Goal: Complete application form

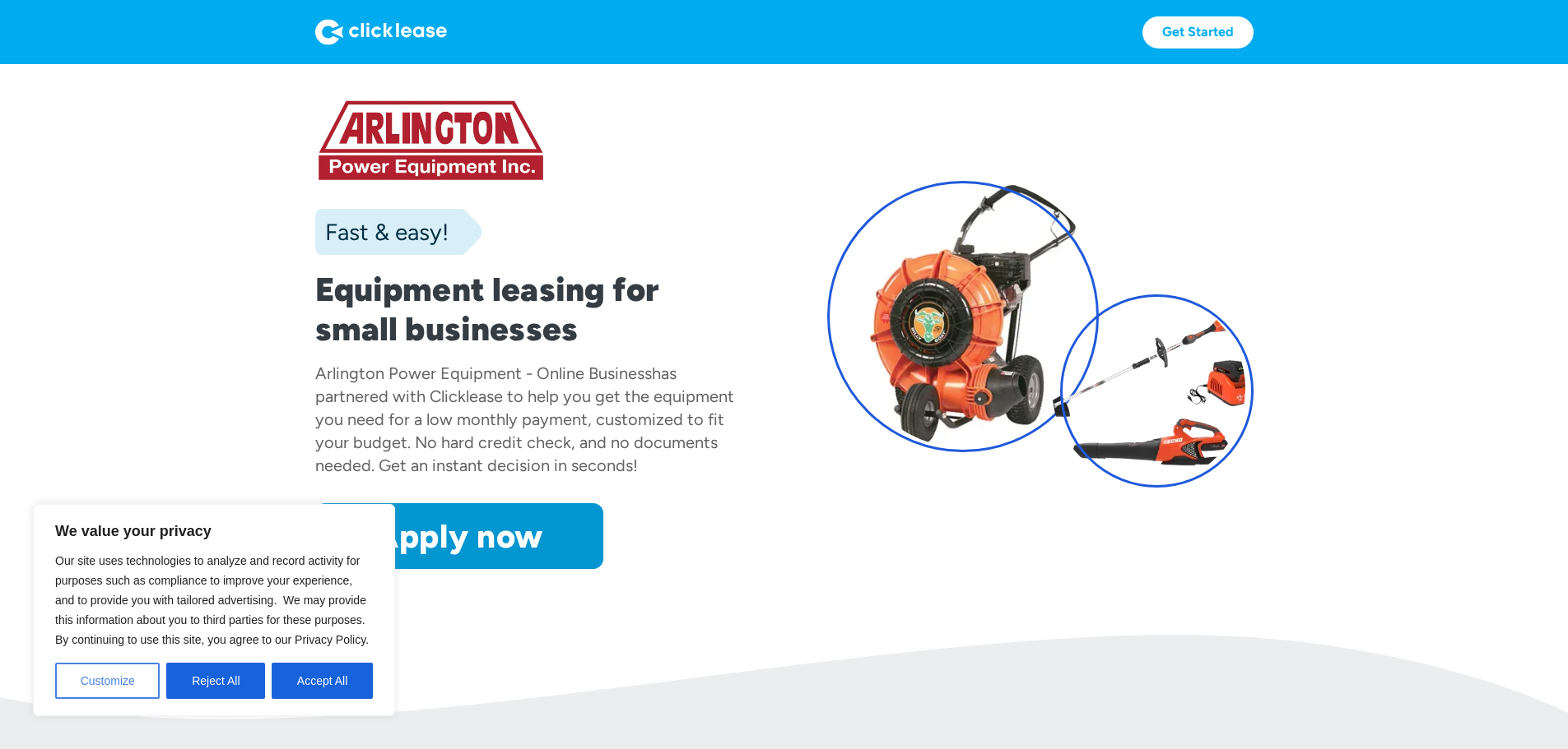
click at [82, 691] on button "Customize" at bounding box center [107, 681] width 104 height 36
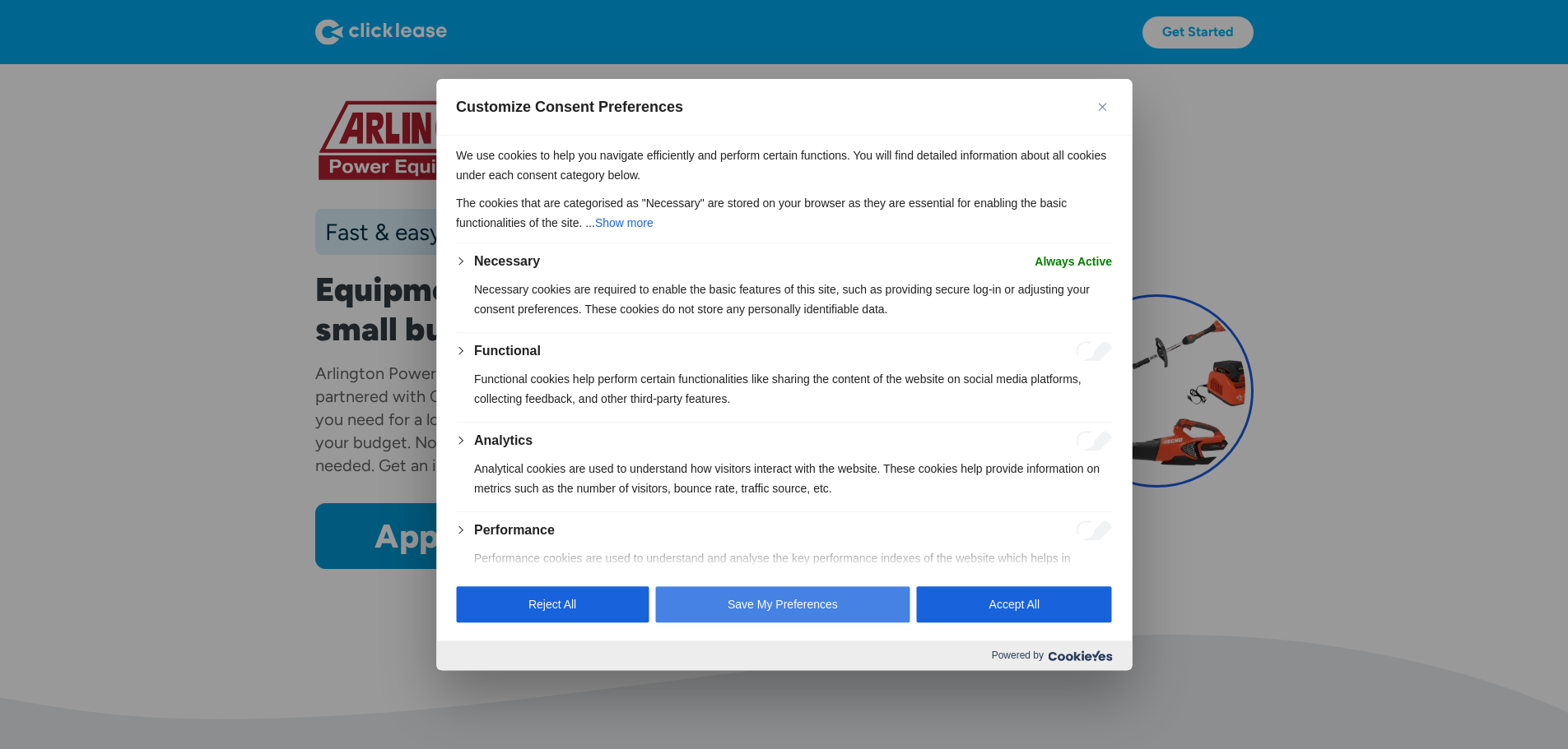
click at [856, 605] on button "Save My Preferences" at bounding box center [782, 605] width 255 height 36
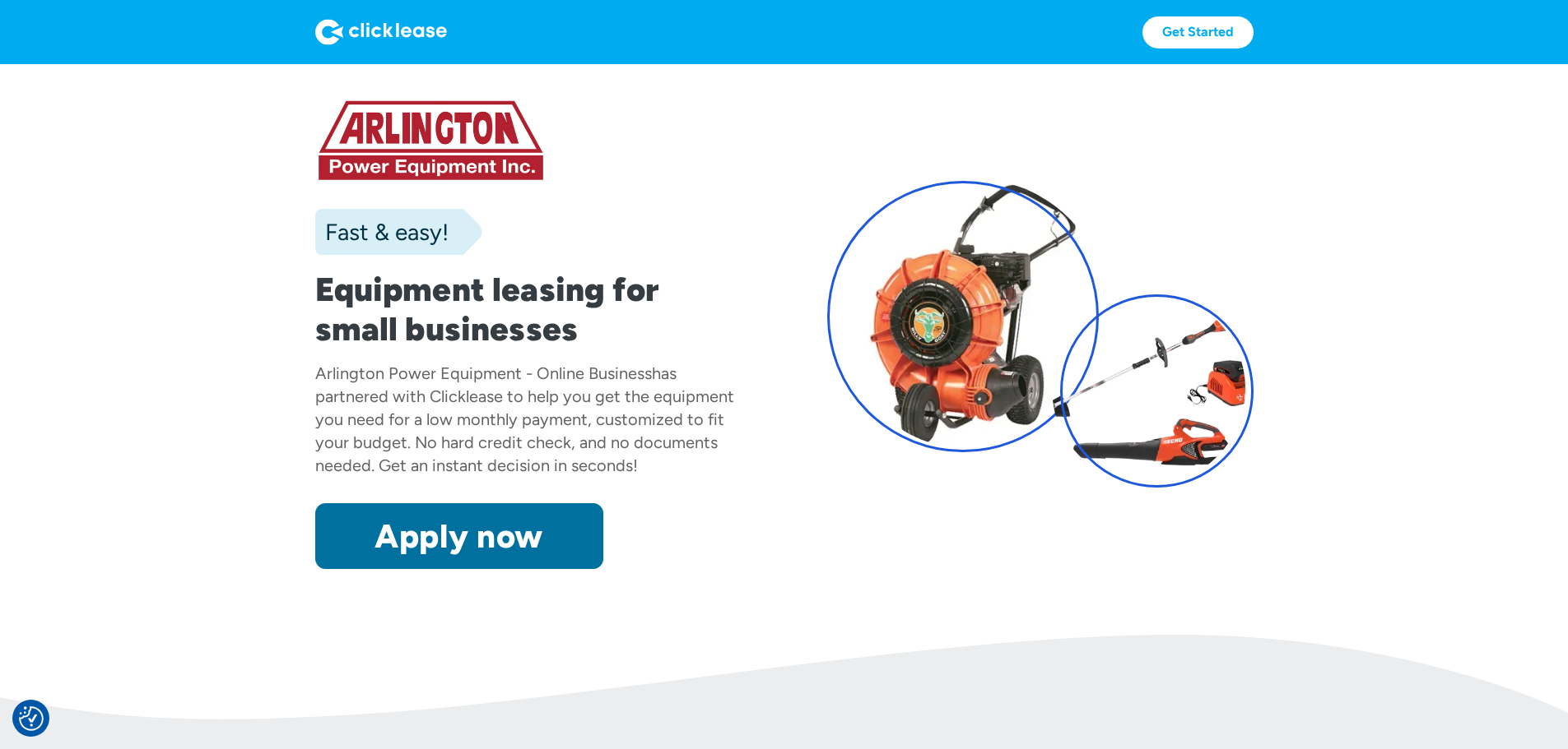
click at [432, 570] on link "Apply now" at bounding box center [459, 536] width 288 height 66
